Goal: Transaction & Acquisition: Subscribe to service/newsletter

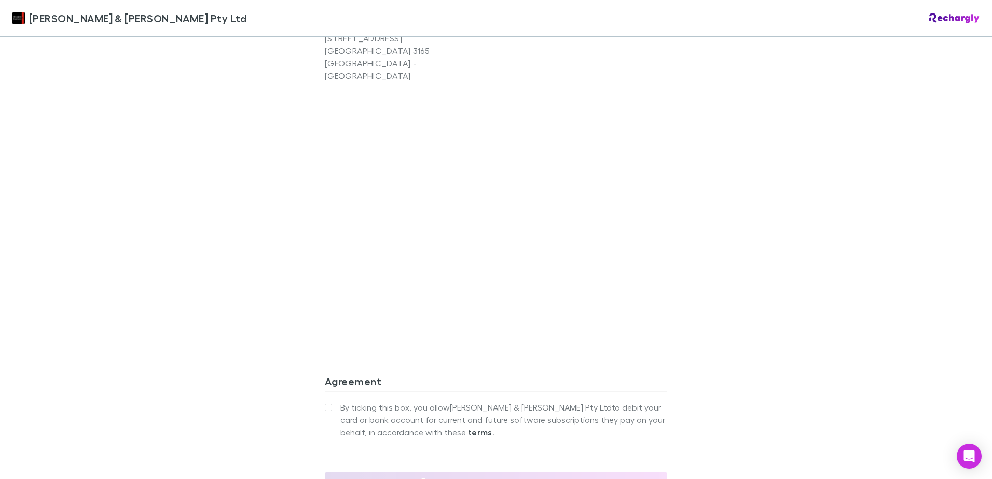
scroll to position [830, 0]
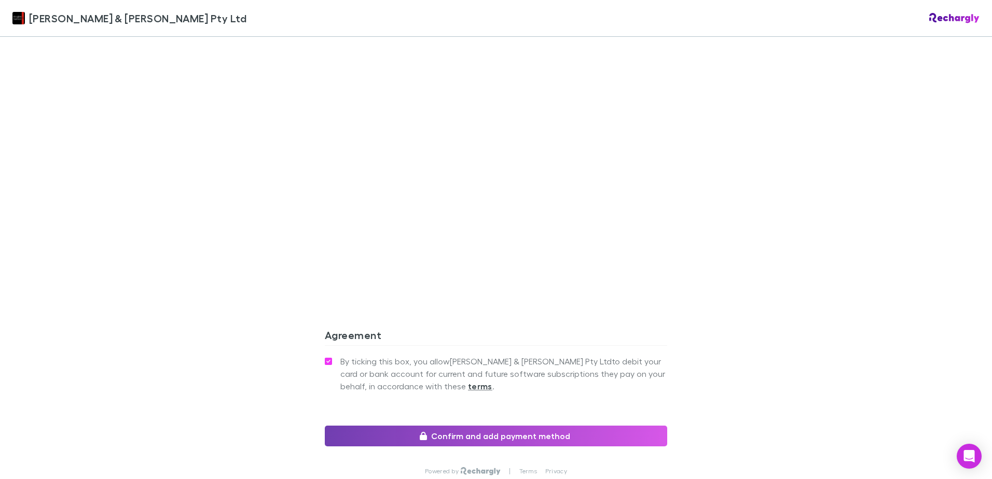
click at [563, 426] on button "Confirm and add payment method" at bounding box center [496, 436] width 342 height 21
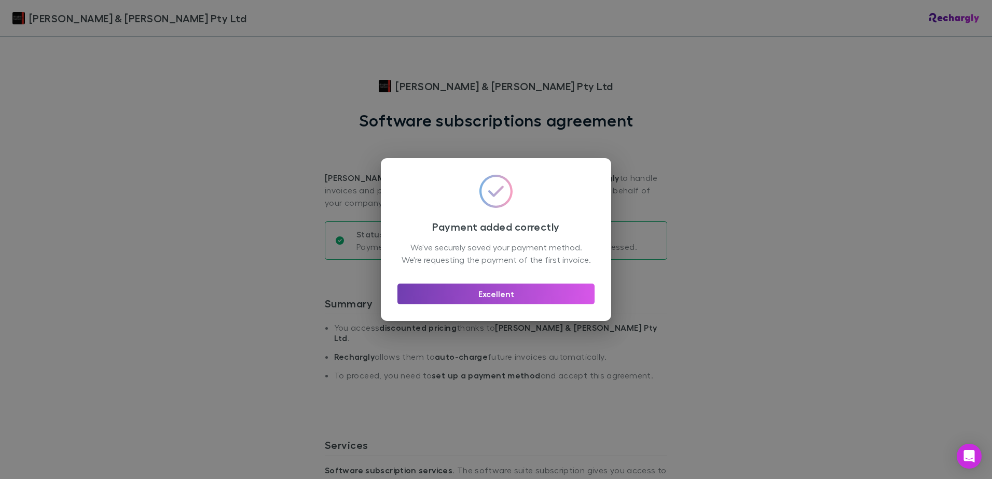
click at [492, 300] on button "Excellent" at bounding box center [495, 294] width 197 height 21
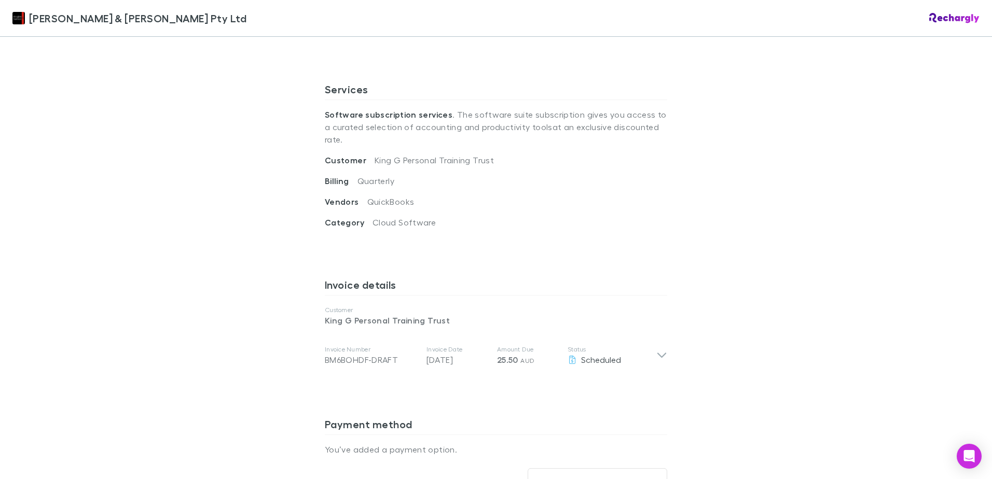
scroll to position [415, 0]
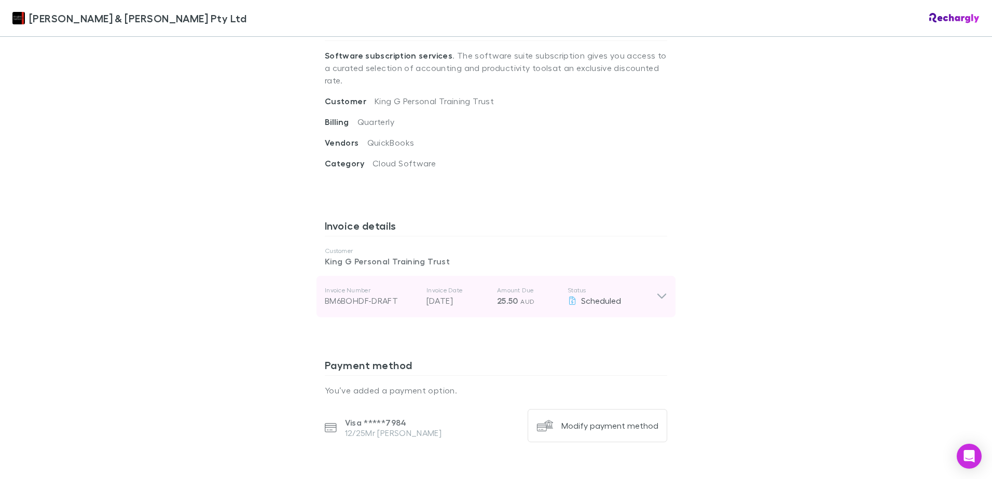
click at [658, 291] on icon at bounding box center [661, 297] width 11 height 12
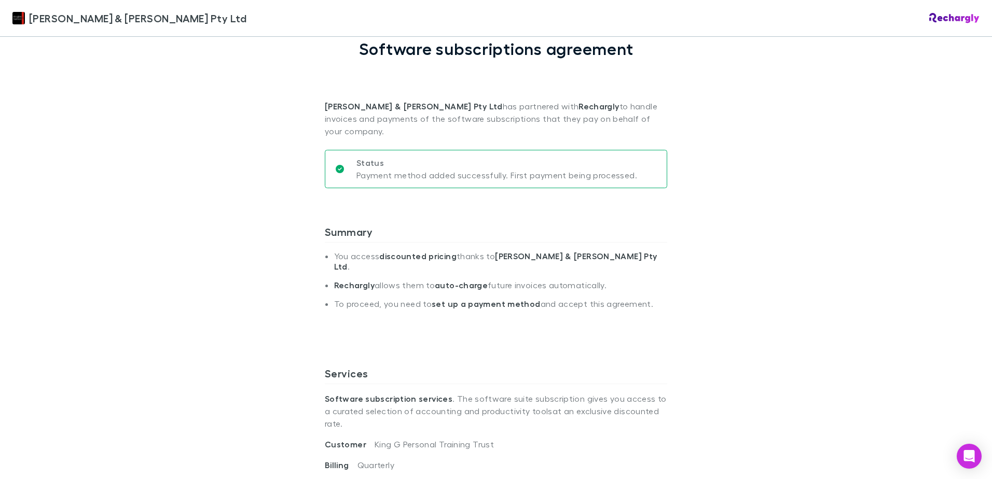
scroll to position [0, 0]
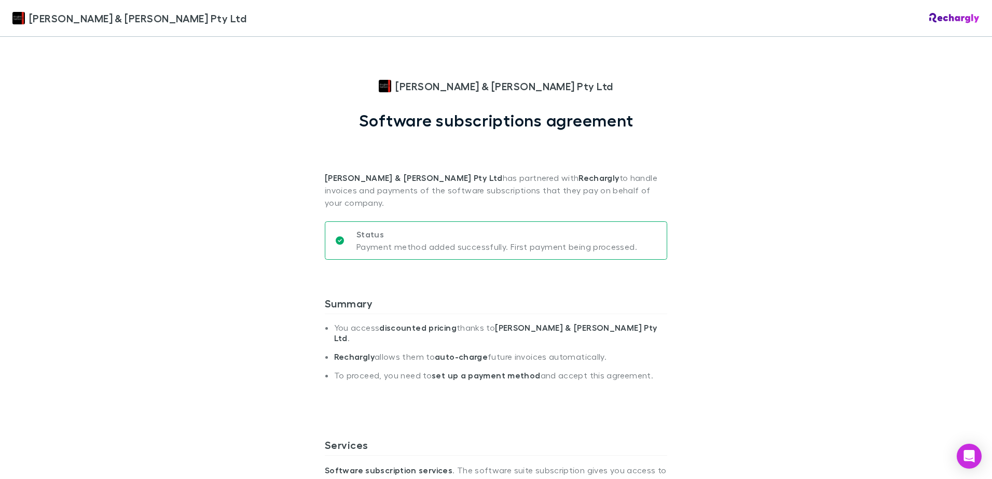
click at [16, 17] on img at bounding box center [18, 18] width 12 height 12
click at [963, 23] on div "[PERSON_NAME] & [PERSON_NAME] Pty Ltd" at bounding box center [496, 18] width 992 height 37
